Goal: Navigation & Orientation: Find specific page/section

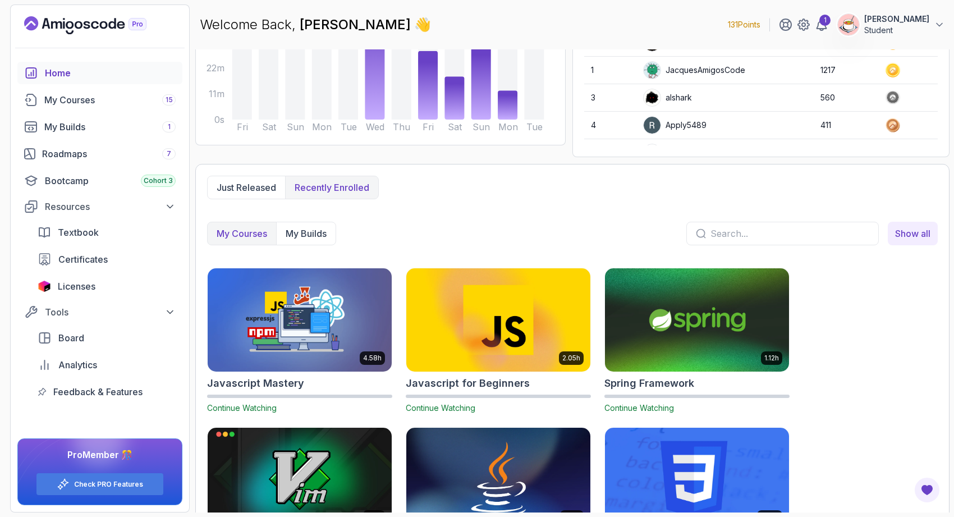
scroll to position [180, 0]
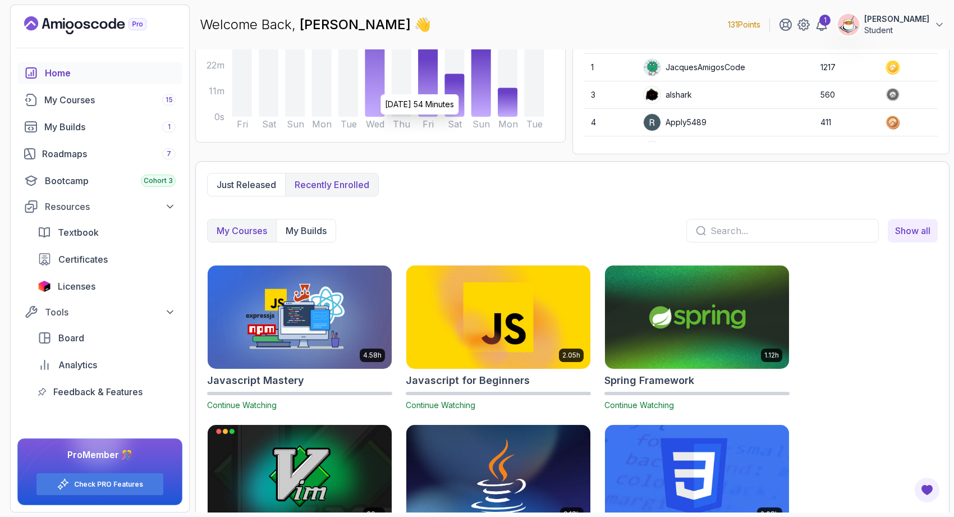
click at [380, 89] on icon at bounding box center [375, 52] width 20 height 129
click at [75, 154] on div "Roadmaps 7" at bounding box center [109, 153] width 134 height 13
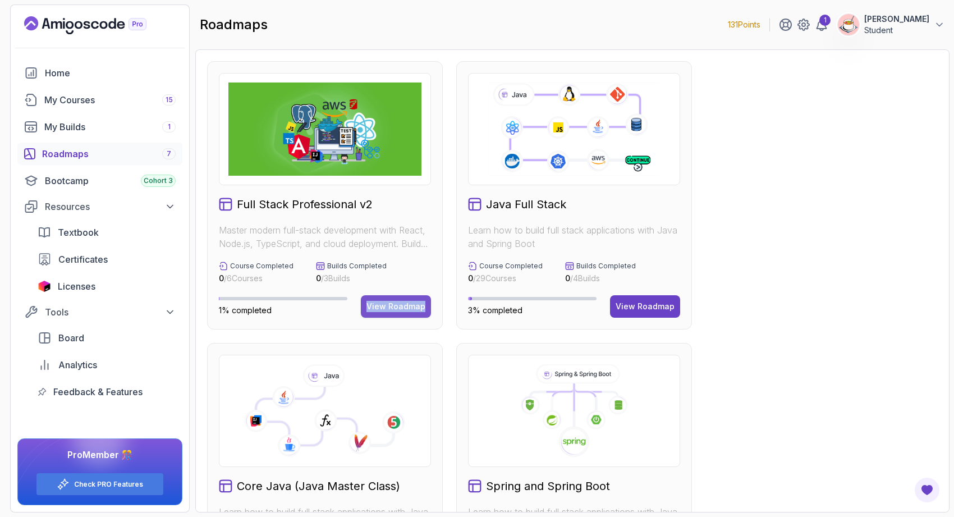
click at [384, 298] on button "View Roadmap" at bounding box center [396, 306] width 70 height 22
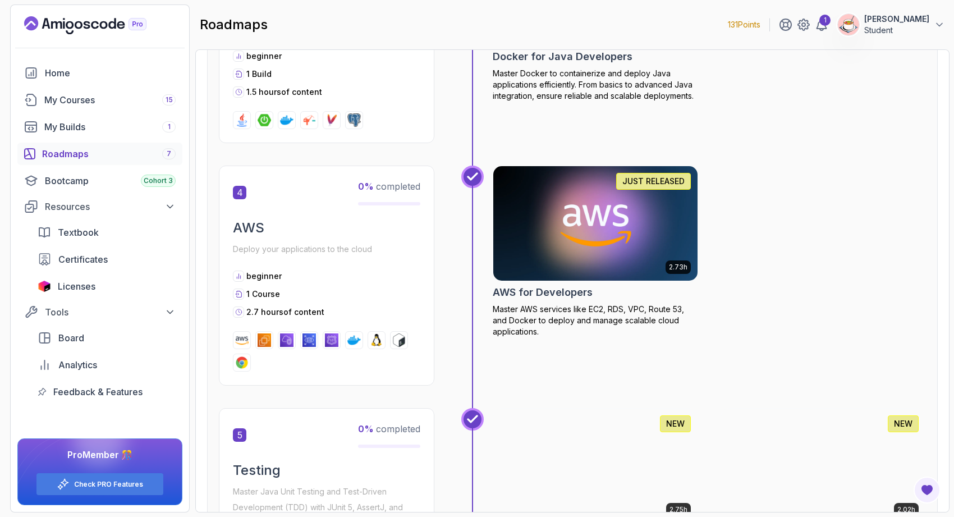
scroll to position [1160, 0]
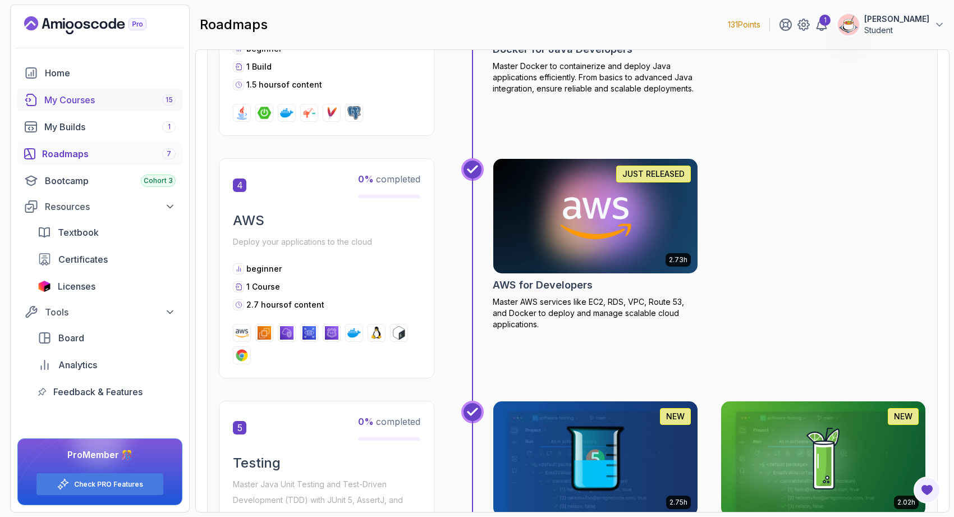
click at [92, 97] on div "My Courses 15" at bounding box center [109, 99] width 131 height 13
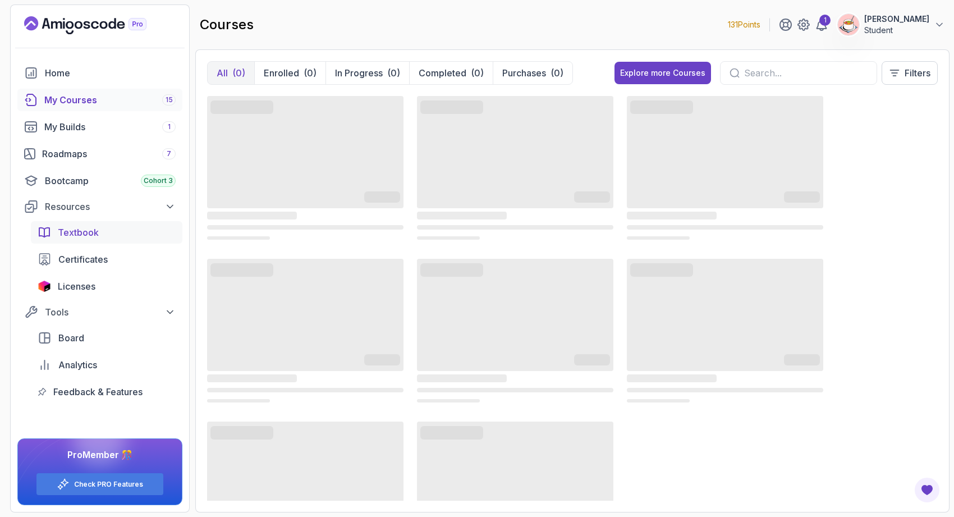
click at [81, 242] on link "Textbook" at bounding box center [107, 232] width 152 height 22
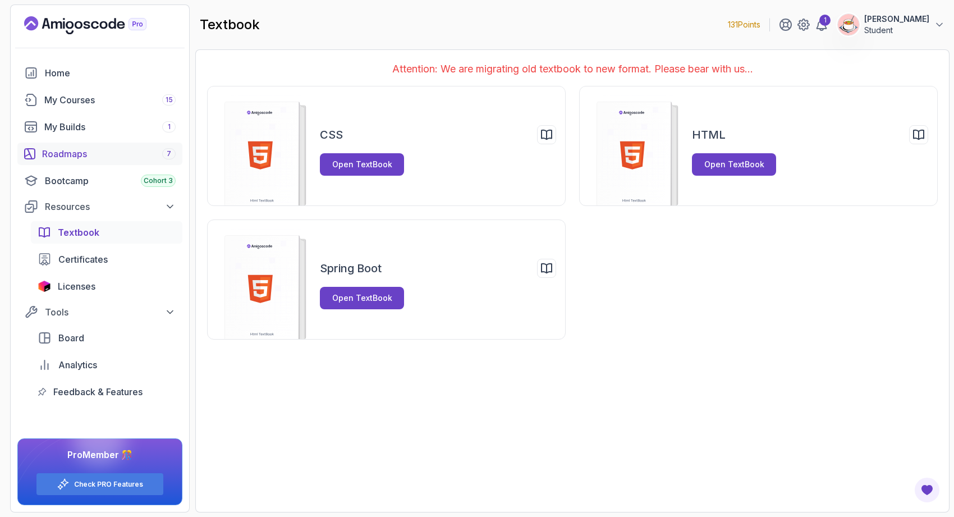
click at [102, 156] on div "Roadmaps 7" at bounding box center [109, 153] width 134 height 13
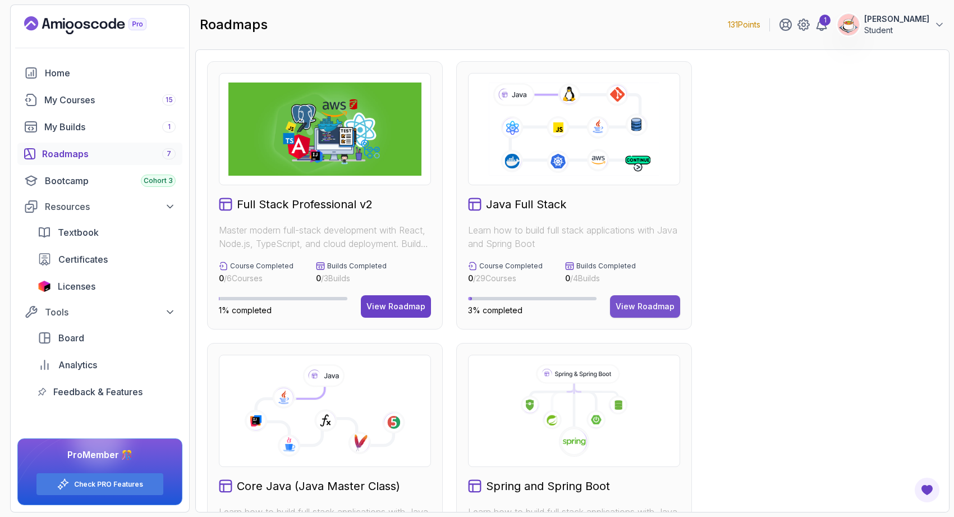
click at [631, 303] on div "View Roadmap" at bounding box center [645, 306] width 59 height 11
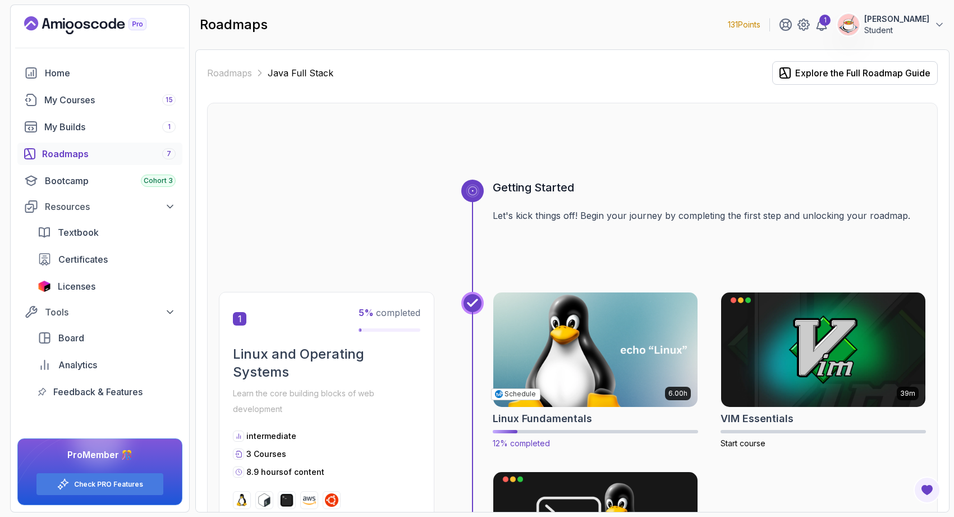
click at [602, 338] on img at bounding box center [595, 350] width 214 height 120
